Goal: Check status: Check status

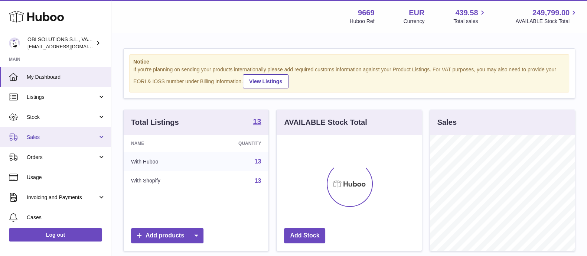
scroll to position [116, 144]
click at [67, 139] on span "Sales" at bounding box center [62, 137] width 71 height 7
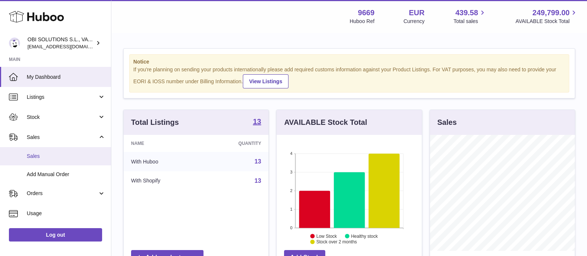
click at [60, 156] on span "Sales" at bounding box center [66, 155] width 79 height 7
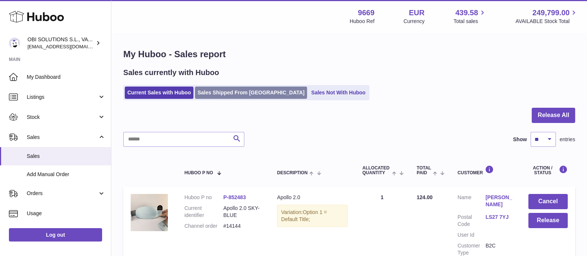
click at [209, 88] on link "Sales Shipped From [GEOGRAPHIC_DATA]" at bounding box center [251, 92] width 112 height 12
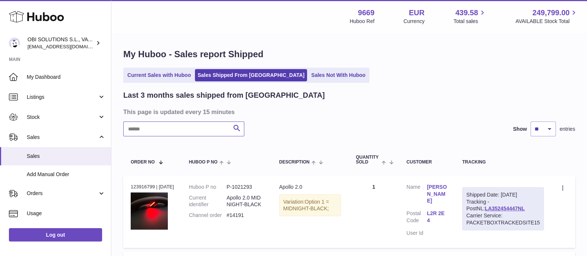
click at [189, 132] on input "text" at bounding box center [183, 128] width 121 height 15
paste input "******"
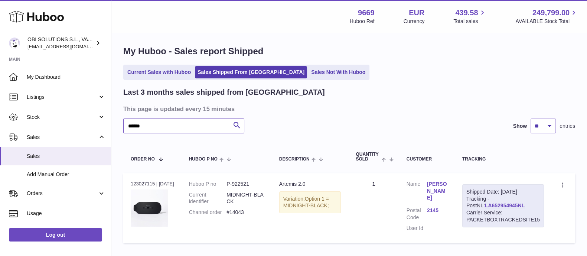
scroll to position [55, 0]
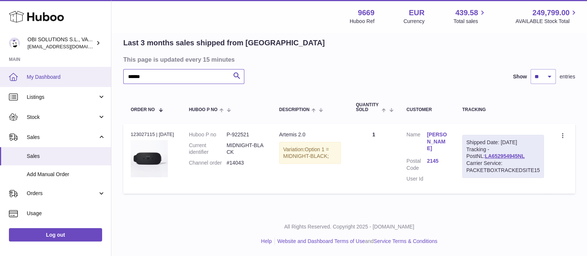
drag, startPoint x: 158, startPoint y: 75, endPoint x: 108, endPoint y: 77, distance: 49.8
click at [108, 77] on div "Huboo OBI SOLUTIONS S.L., VAT: B70911078 [EMAIL_ADDRESS][DOMAIN_NAME] Main My D…" at bounding box center [293, 102] width 587 height 308
paste input "text"
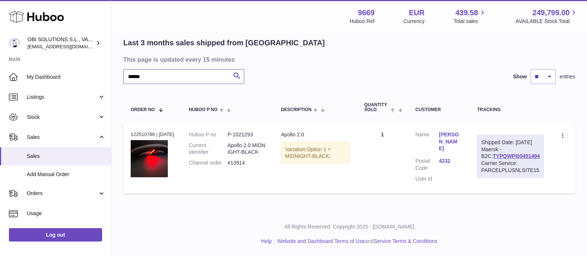
drag, startPoint x: 139, startPoint y: 71, endPoint x: 119, endPoint y: 71, distance: 19.3
click at [119, 71] on div "My Huboo - Sales report Shipped Current Sales with Huboo Sales Shipped From [GE…" at bounding box center [348, 96] width 475 height 231
paste input "text"
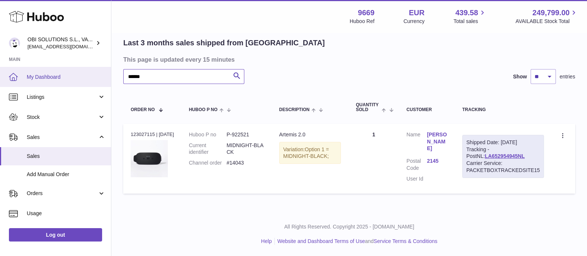
drag, startPoint x: 163, startPoint y: 71, endPoint x: 91, endPoint y: 75, distance: 72.4
click at [91, 75] on div "Huboo OBI SOLUTIONS S.L., VAT: B70911078 [EMAIL_ADDRESS][DOMAIN_NAME] Main My D…" at bounding box center [293, 102] width 587 height 308
paste input "text"
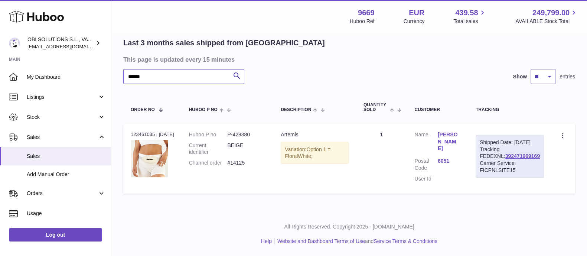
type input "******"
